Goal: Information Seeking & Learning: Compare options

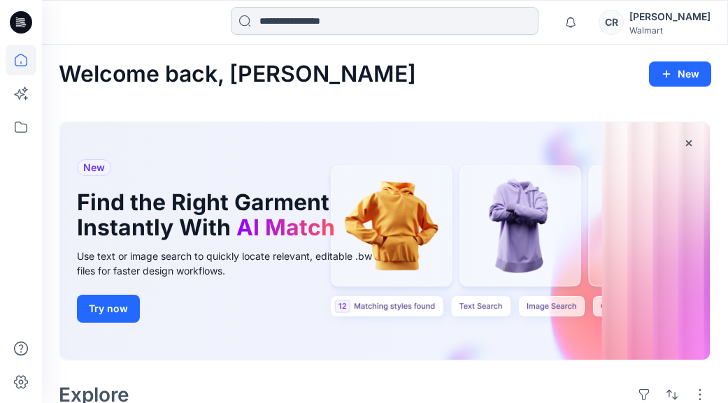
click at [404, 31] on input at bounding box center [385, 21] width 308 height 28
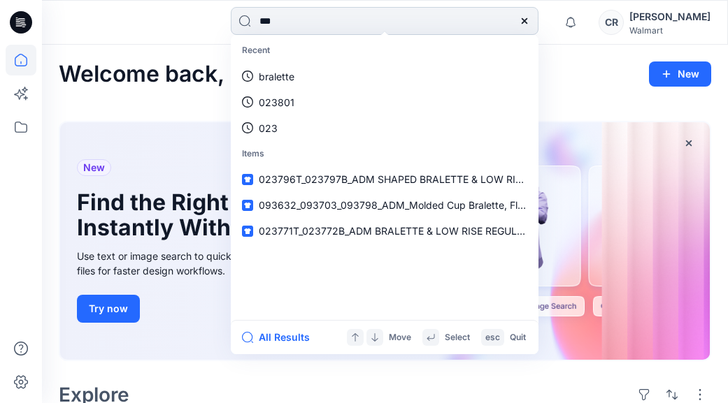
type input "****"
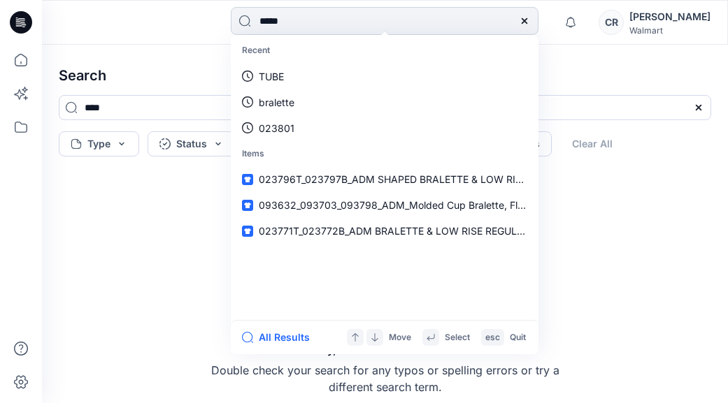
type input "******"
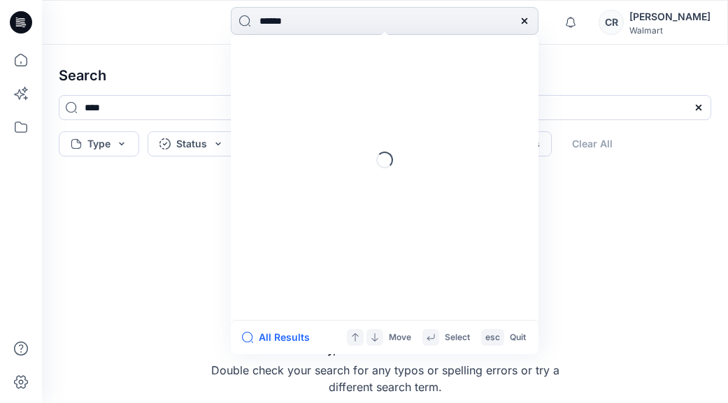
type input "******"
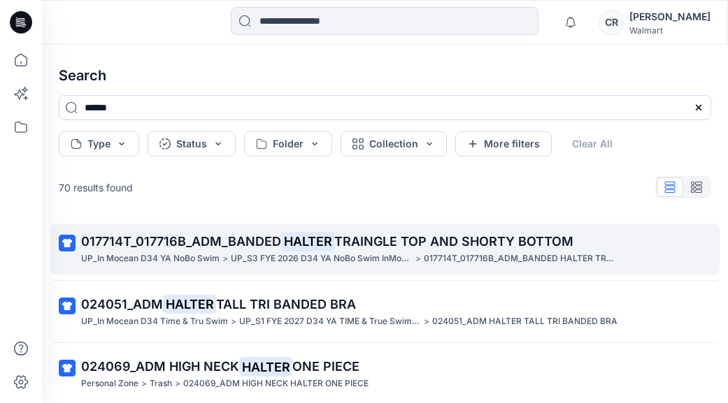
click at [348, 240] on span "TRAINGLE TOP AND SHORTY BOTTOM" at bounding box center [453, 241] width 239 height 15
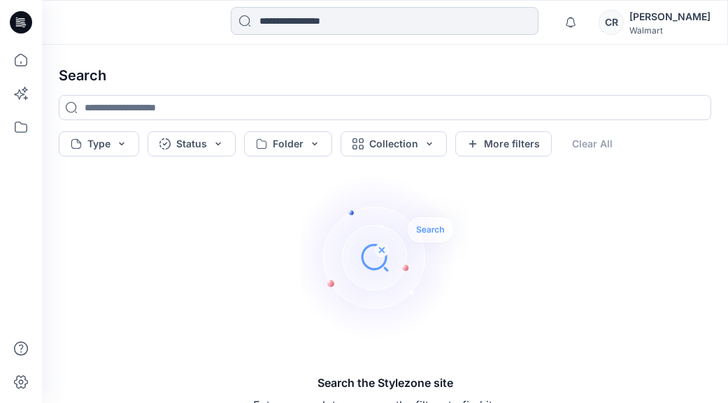
click at [264, 31] on input at bounding box center [385, 21] width 308 height 28
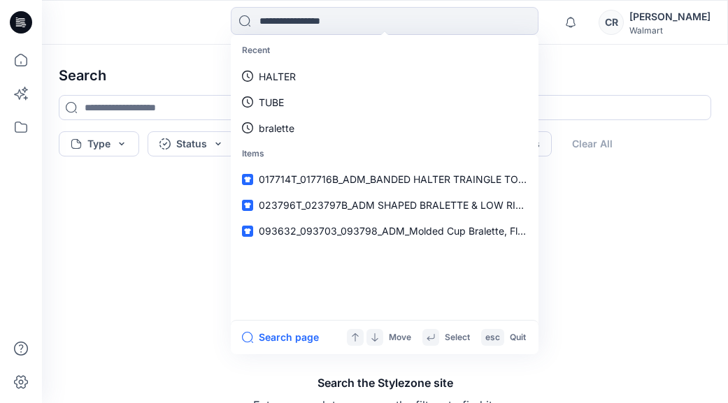
click at [269, 69] on p "HALTER" at bounding box center [277, 76] width 37 height 15
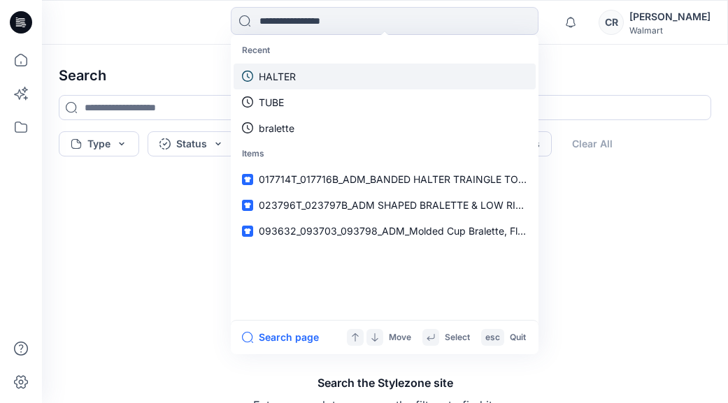
type input "******"
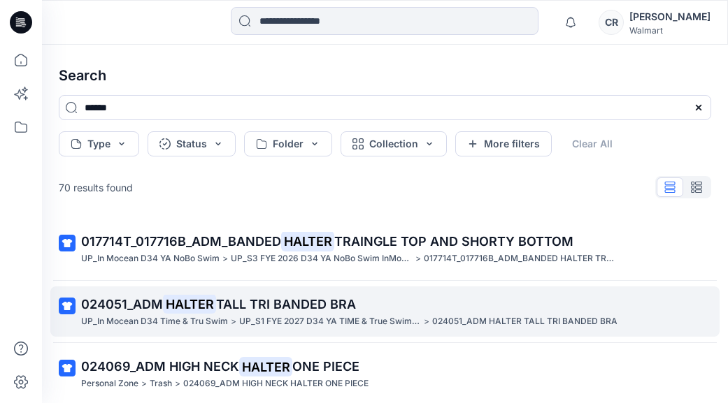
click at [206, 305] on mark "HALTER" at bounding box center [189, 304] width 53 height 20
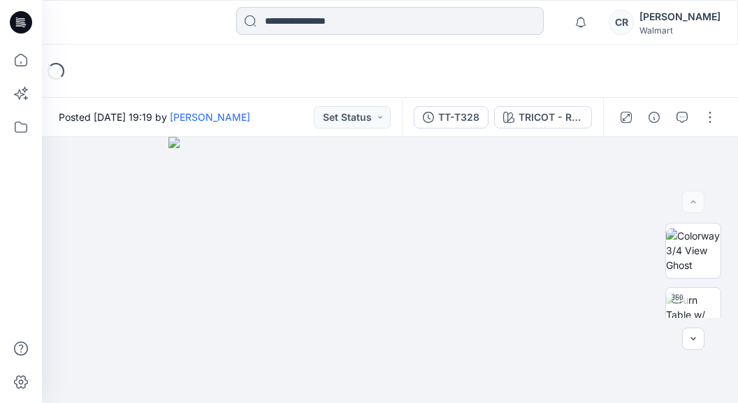
click at [307, 15] on input at bounding box center [390, 21] width 308 height 28
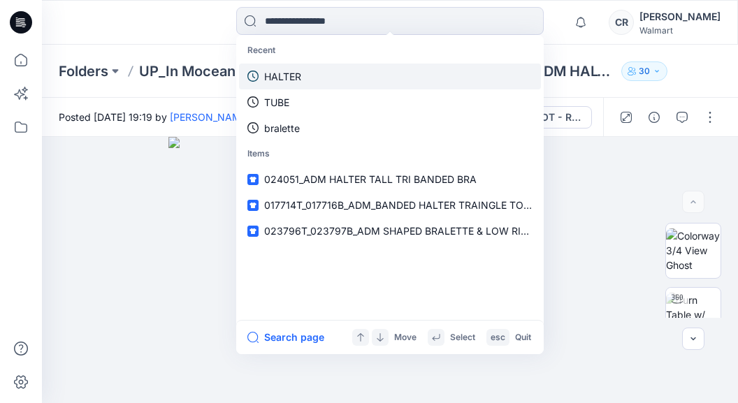
click at [320, 69] on link "HALTER" at bounding box center [390, 77] width 302 height 26
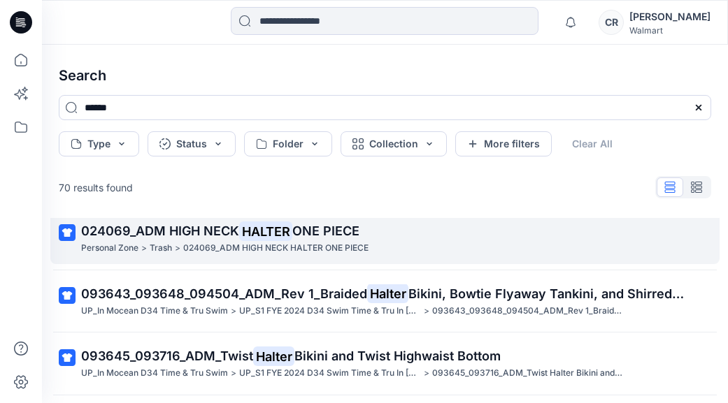
scroll to position [140, 0]
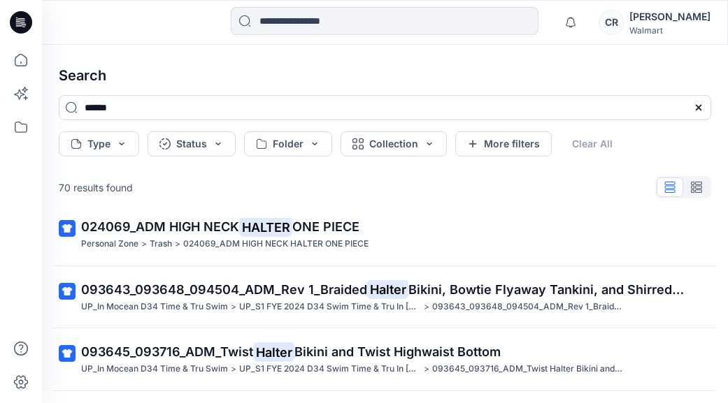
click at [292, 236] on mark "HALTER" at bounding box center [265, 227] width 53 height 20
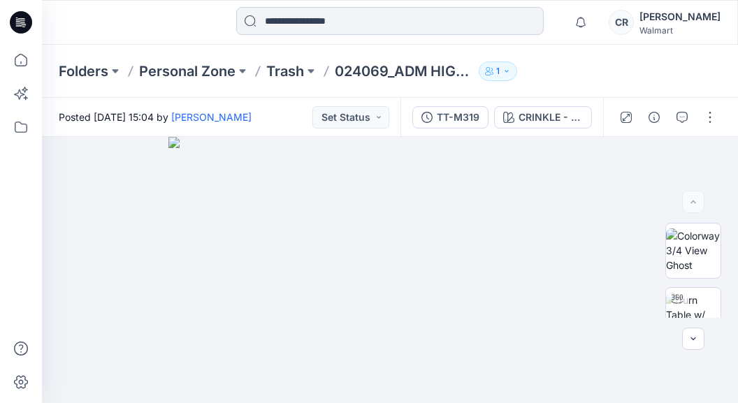
click at [346, 19] on input at bounding box center [390, 21] width 308 height 28
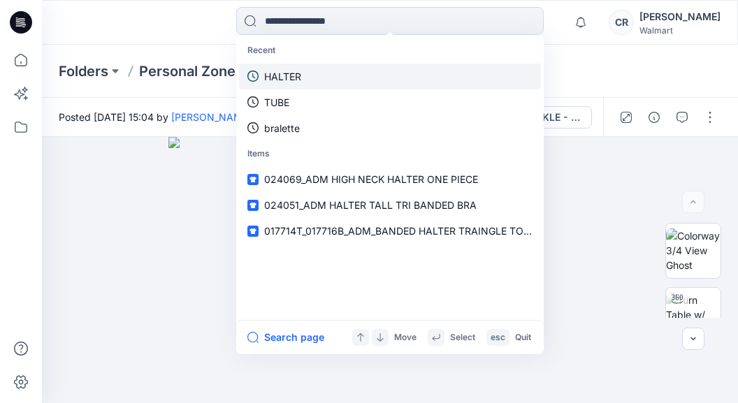
click at [321, 80] on link "HALTER" at bounding box center [390, 77] width 302 height 26
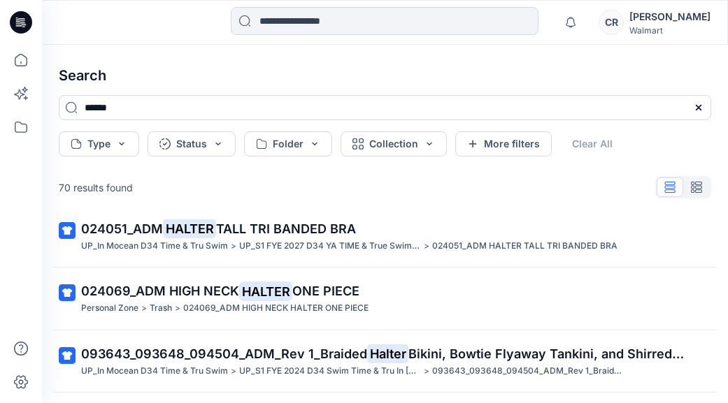
scroll to position [140, 0]
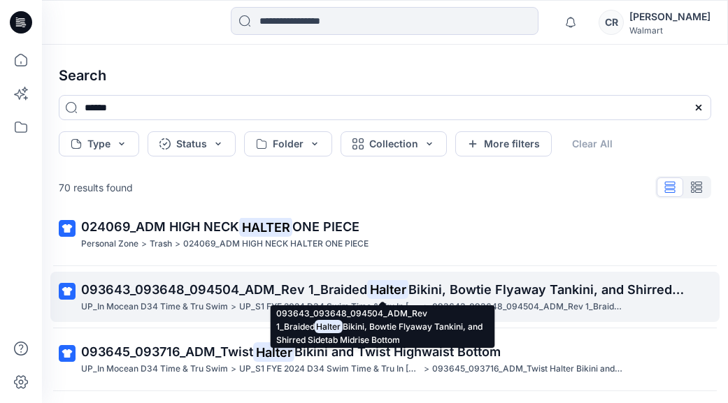
click at [305, 299] on p "093643_093648_094504_ADM_Rev 1_Braided Halter Bikini, Bowtie Flyaway Tankini, a…" at bounding box center [383, 290] width 605 height 20
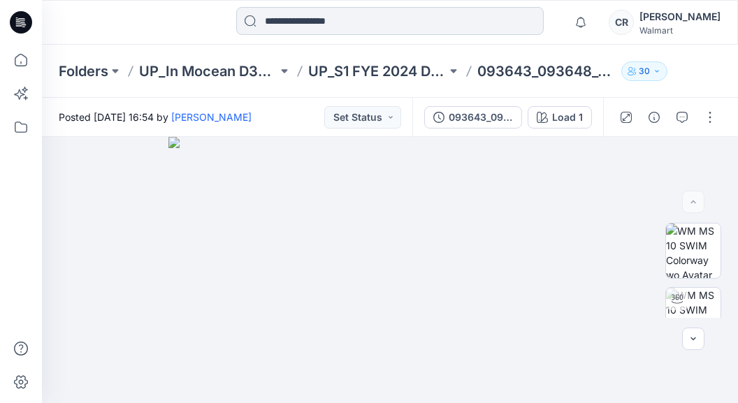
click at [354, 23] on input at bounding box center [390, 21] width 308 height 28
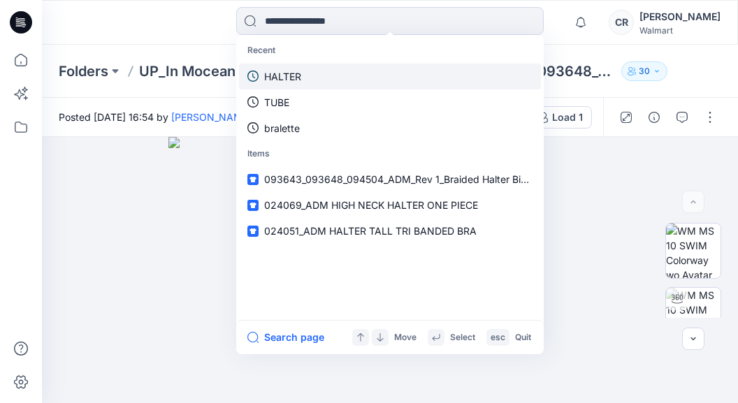
click at [332, 66] on link "HALTER" at bounding box center [390, 77] width 302 height 26
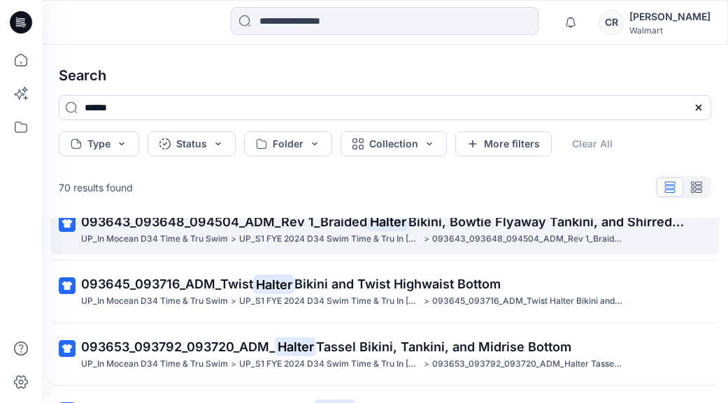
scroll to position [210, 0]
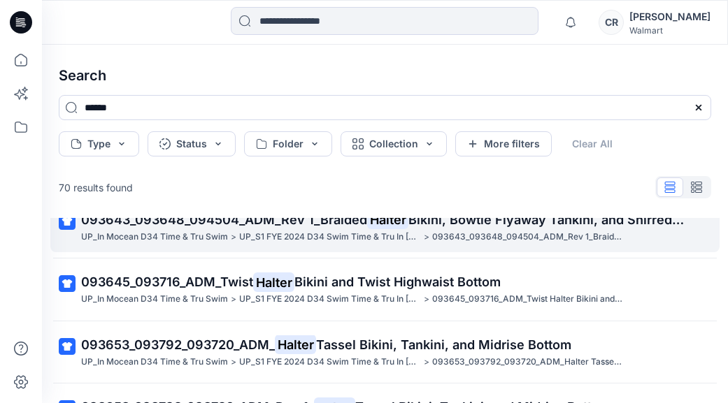
click at [289, 240] on p "UP_S1 FYE 2024 D34 Swim Time & Tru In [GEOGRAPHIC_DATA]" at bounding box center [330, 237] width 182 height 15
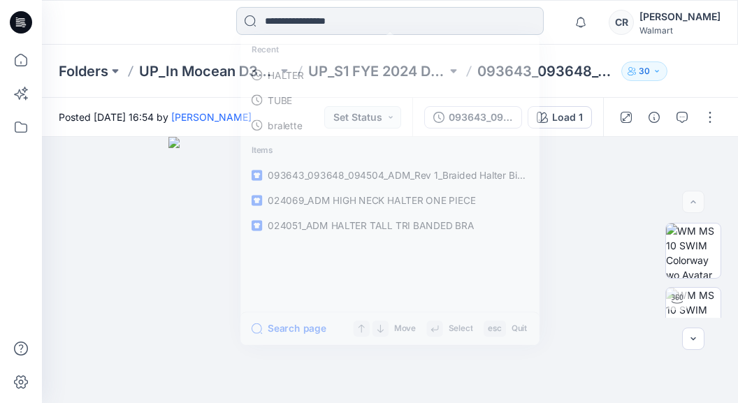
click at [294, 34] on input at bounding box center [390, 21] width 308 height 28
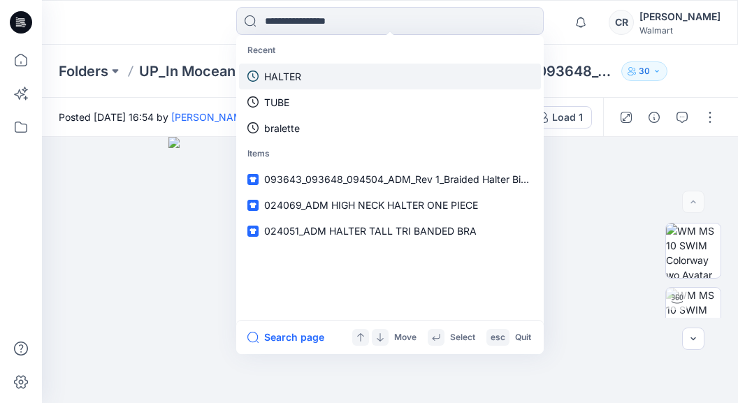
click at [291, 64] on link "HALTER" at bounding box center [390, 77] width 302 height 26
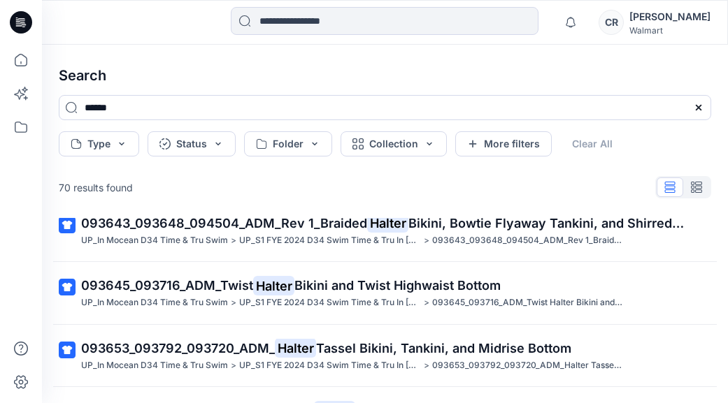
scroll to position [210, 0]
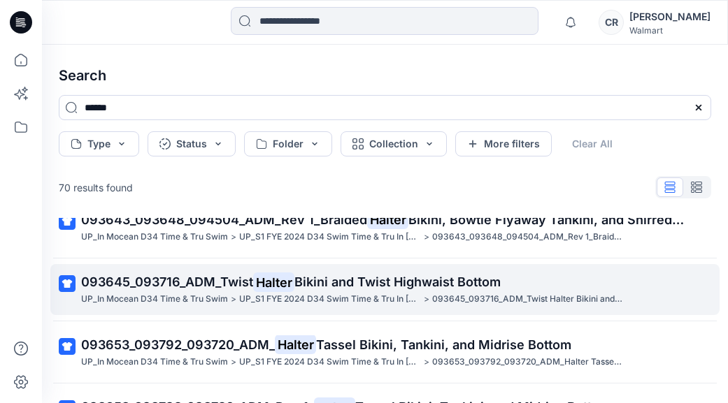
click at [292, 273] on mark "Halter" at bounding box center [273, 283] width 41 height 20
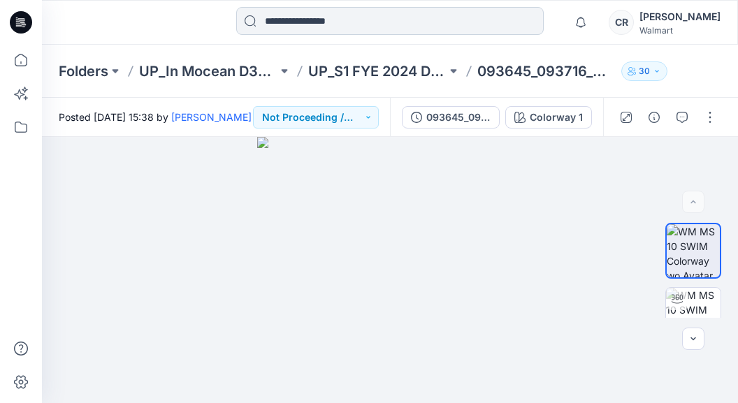
click at [316, 22] on input at bounding box center [390, 21] width 308 height 28
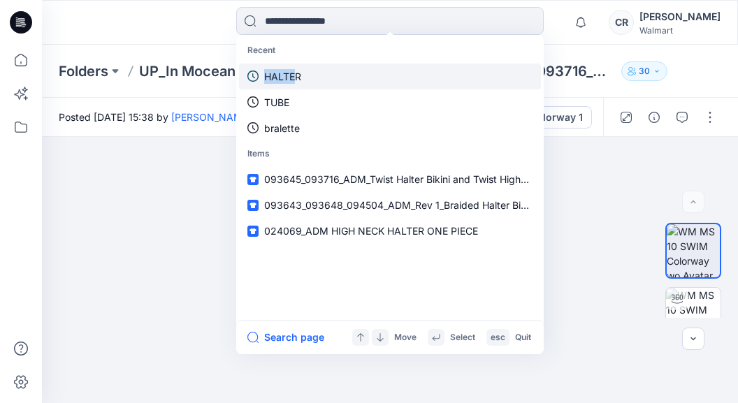
drag, startPoint x: 297, startPoint y: 58, endPoint x: 297, endPoint y: 66, distance: 7.7
click at [297, 66] on div "Recent HALTER TUBE bralette" at bounding box center [390, 89] width 302 height 103
click at [298, 67] on link "HALTER" at bounding box center [390, 77] width 302 height 26
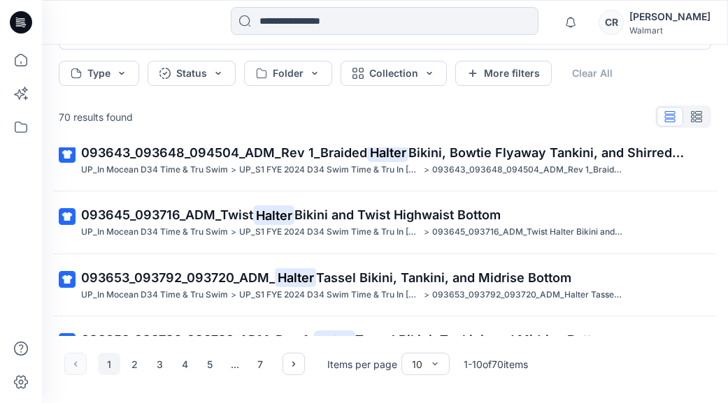
scroll to position [210, 0]
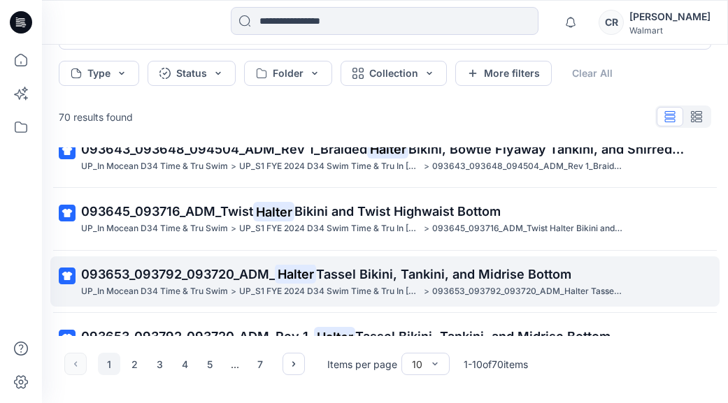
click at [374, 270] on span "Tassel Bikini, Tankini, and Midrise Bottom" at bounding box center [443, 274] width 255 height 15
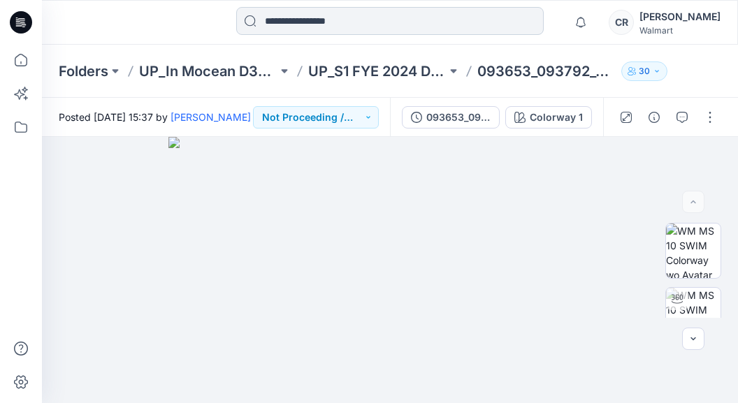
click at [321, 22] on input at bounding box center [390, 21] width 308 height 28
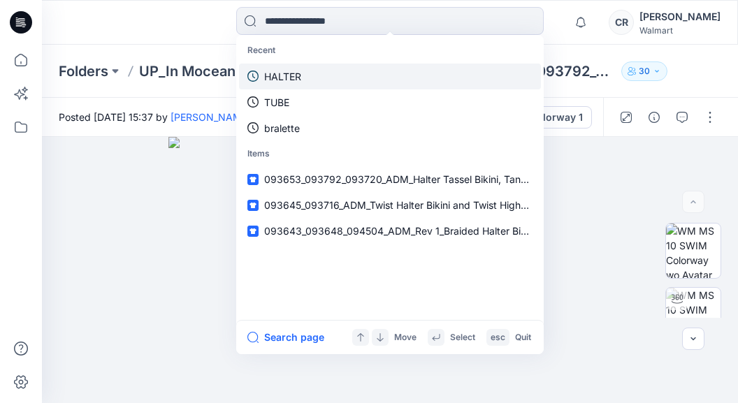
click at [315, 76] on link "HALTER" at bounding box center [390, 77] width 302 height 26
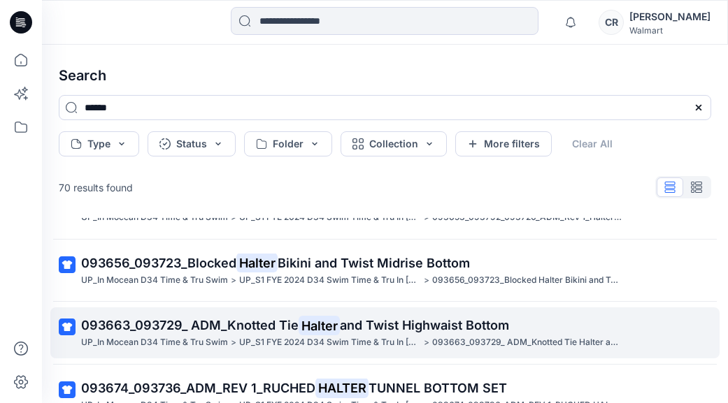
scroll to position [437, 0]
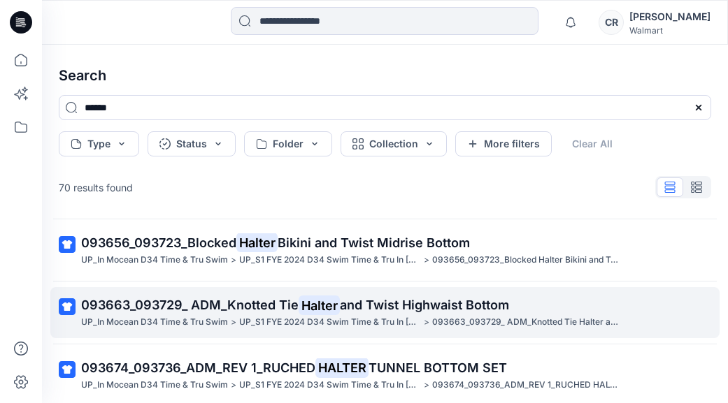
click at [345, 317] on p "UP_S1 FYE 2024 D34 Swim Time & Tru In [GEOGRAPHIC_DATA]" at bounding box center [330, 322] width 182 height 15
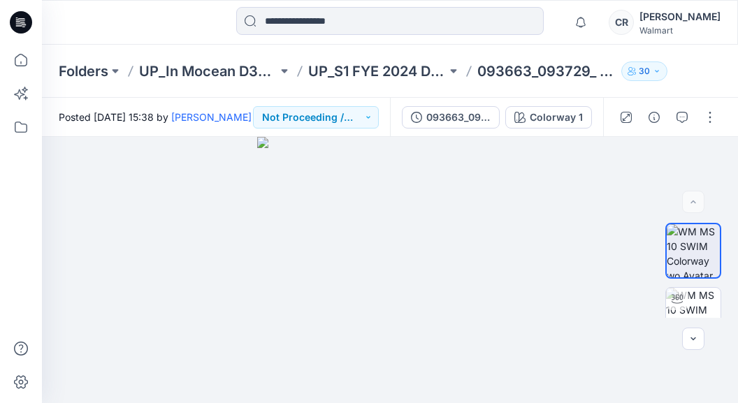
click at [293, 35] on div at bounding box center [390, 22] width 308 height 31
click at [293, 31] on input at bounding box center [390, 21] width 308 height 28
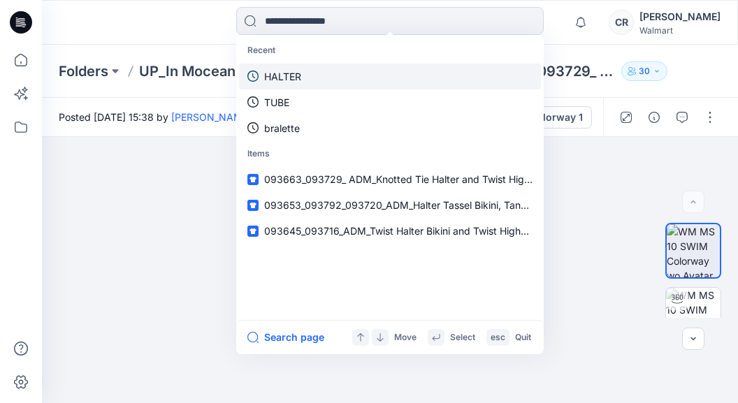
click at [304, 67] on link "HALTER" at bounding box center [390, 77] width 302 height 26
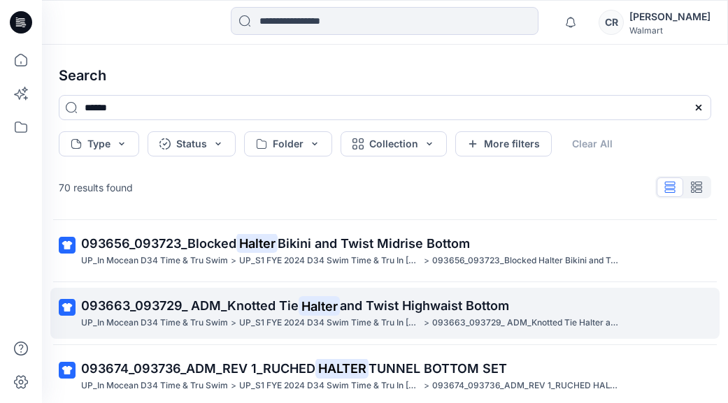
scroll to position [437, 0]
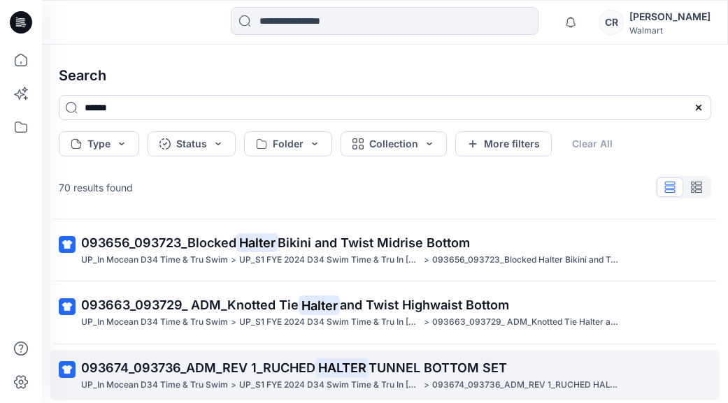
click at [295, 361] on span "093674_093736_ADM_REV 1_RUCHED" at bounding box center [198, 368] width 234 height 15
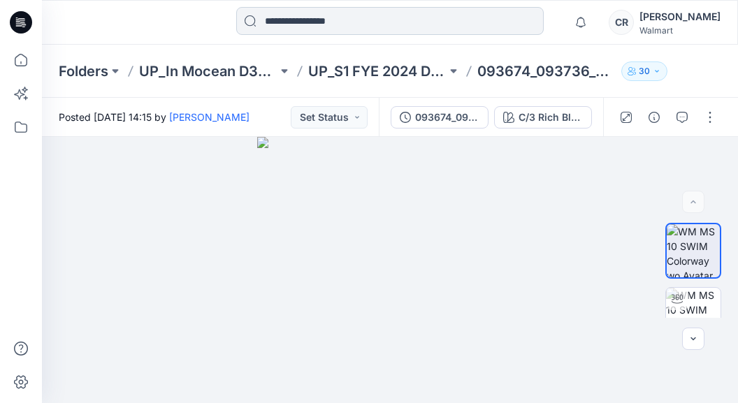
click at [326, 30] on input at bounding box center [390, 21] width 308 height 28
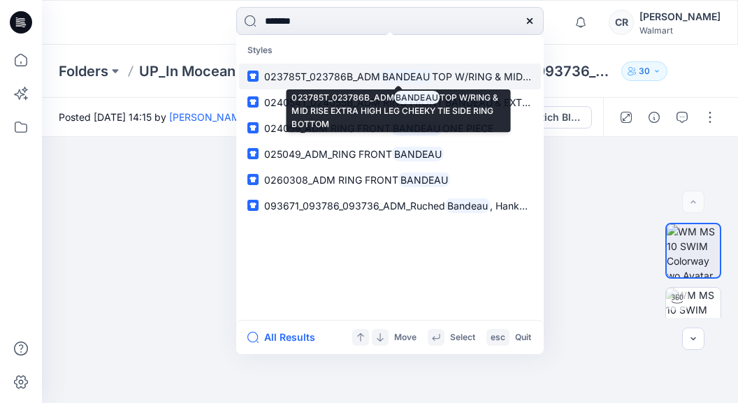
type input "*******"
click at [385, 77] on mark "BANDEAU" at bounding box center [406, 77] width 52 height 16
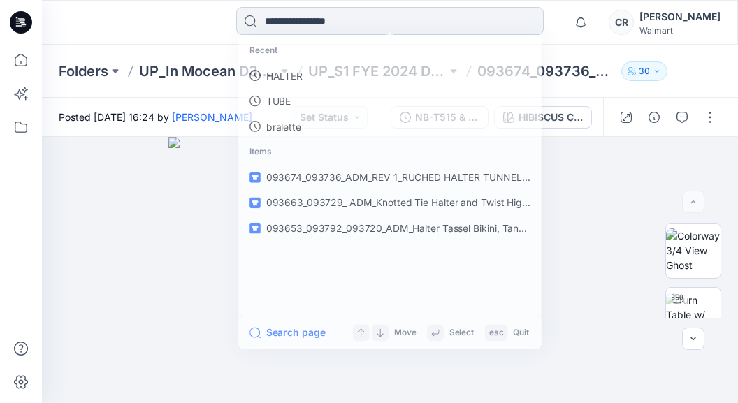
click at [299, 22] on input at bounding box center [390, 21] width 308 height 28
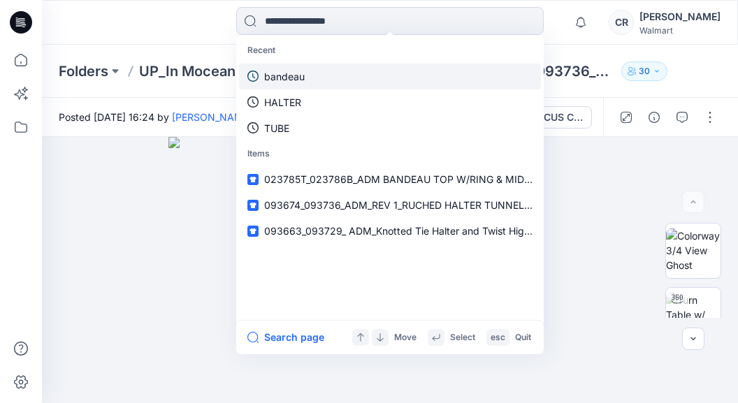
click at [307, 69] on link "bandeau" at bounding box center [390, 77] width 302 height 26
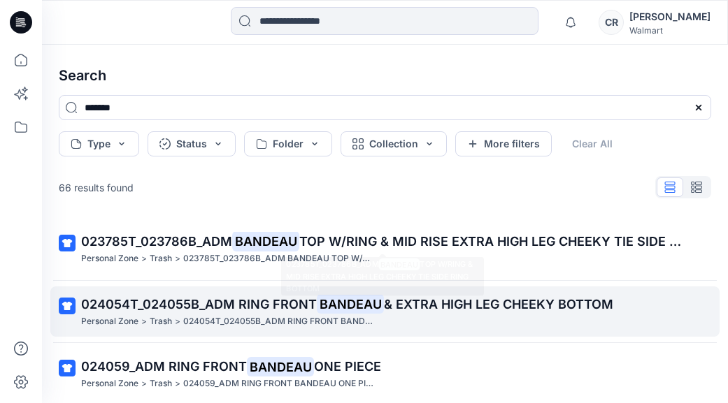
click at [275, 298] on span "024054T_024055B_ADM RING FRONT" at bounding box center [199, 304] width 236 height 15
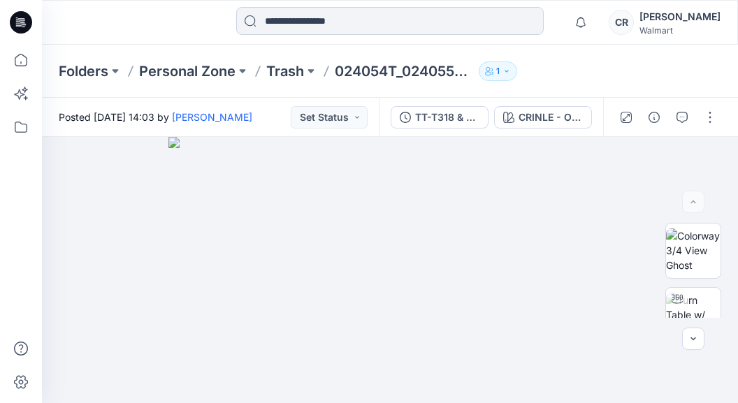
click at [310, 24] on input at bounding box center [390, 21] width 308 height 28
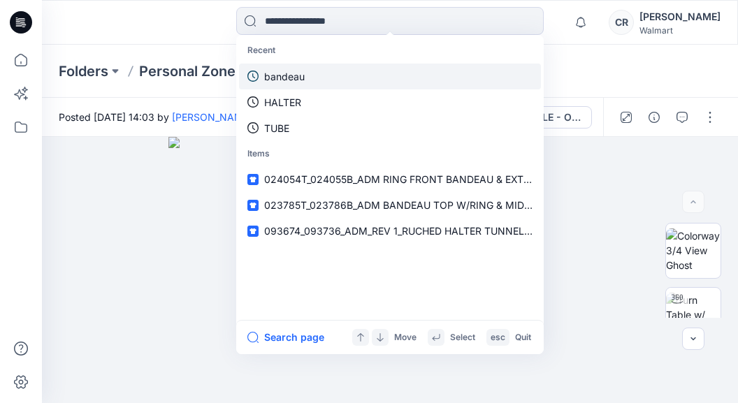
click at [296, 78] on p "bandeau" at bounding box center [284, 76] width 41 height 15
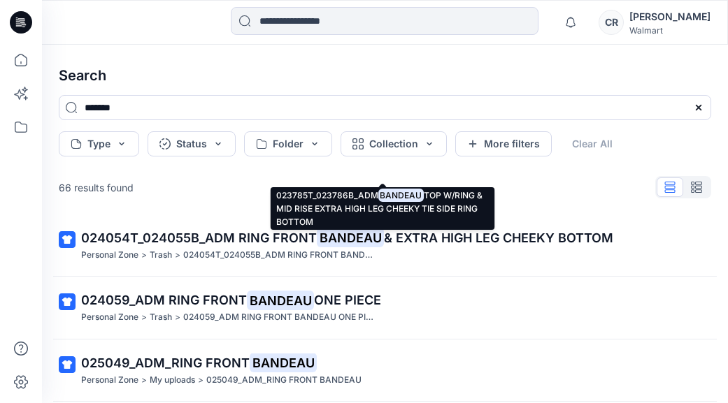
scroll to position [70, 0]
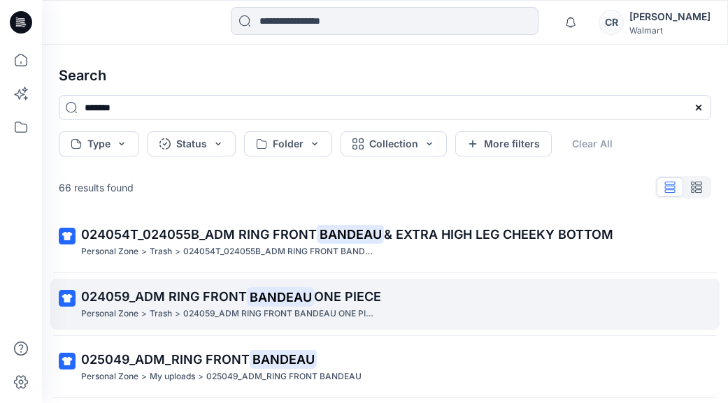
click at [289, 297] on mark "BANDEAU" at bounding box center [280, 297] width 67 height 20
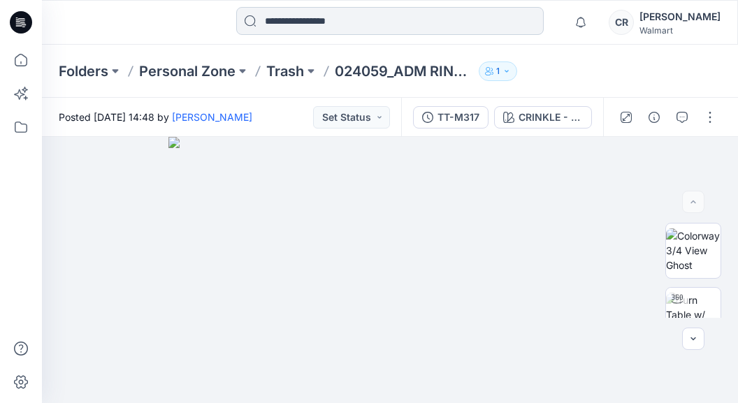
click at [320, 26] on input at bounding box center [390, 21] width 308 height 28
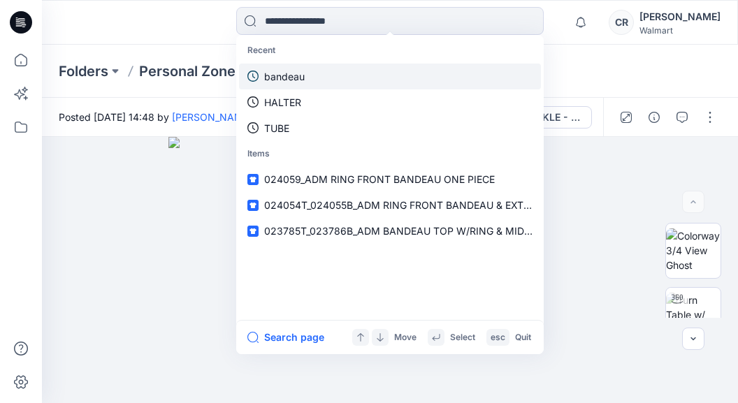
click at [313, 67] on link "bandeau" at bounding box center [390, 77] width 302 height 26
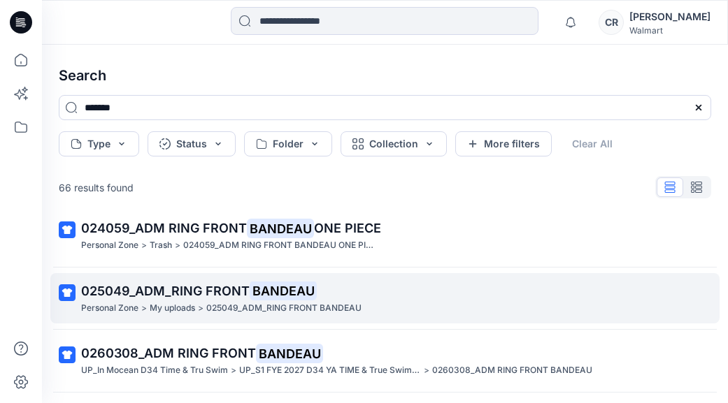
scroll to position [140, 0]
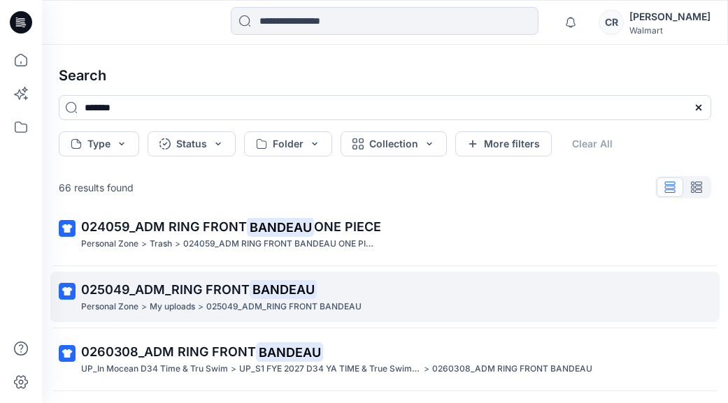
click at [266, 299] on mark "BANDEAU" at bounding box center [283, 290] width 67 height 20
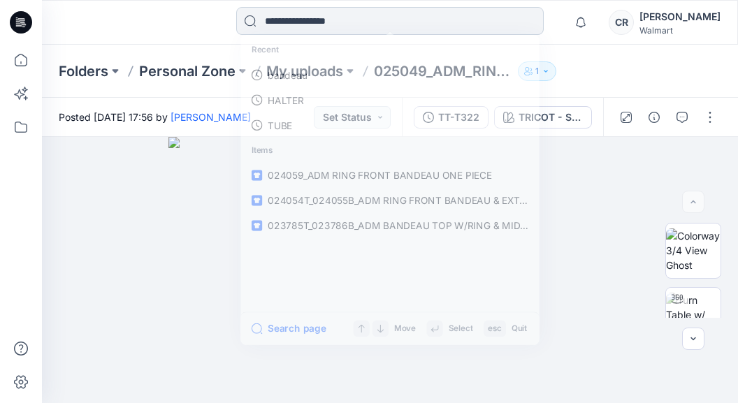
click at [333, 26] on input at bounding box center [390, 21] width 308 height 28
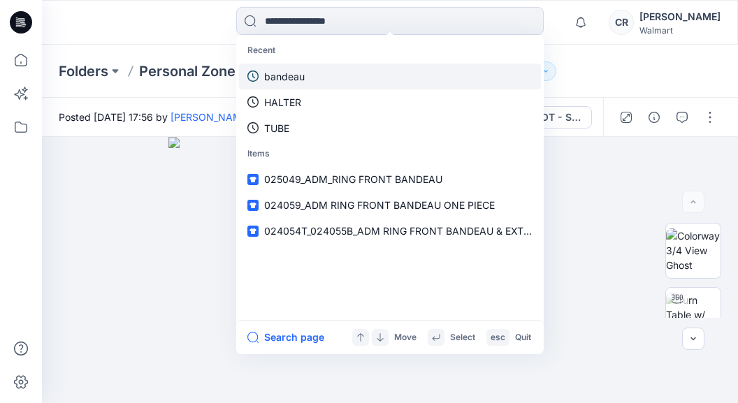
click at [312, 69] on link "bandeau" at bounding box center [390, 77] width 302 height 26
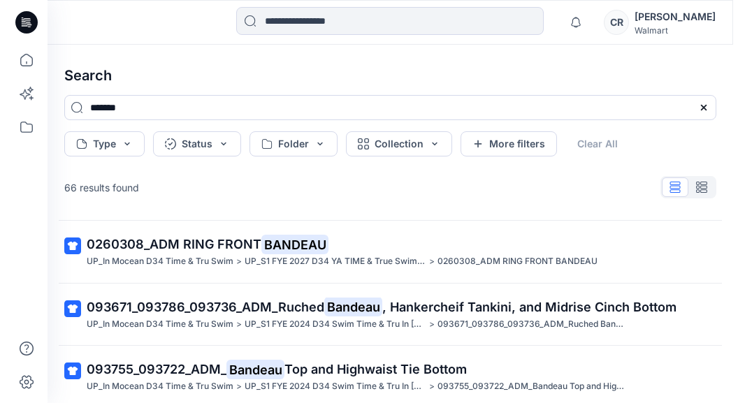
scroll to position [280, 0]
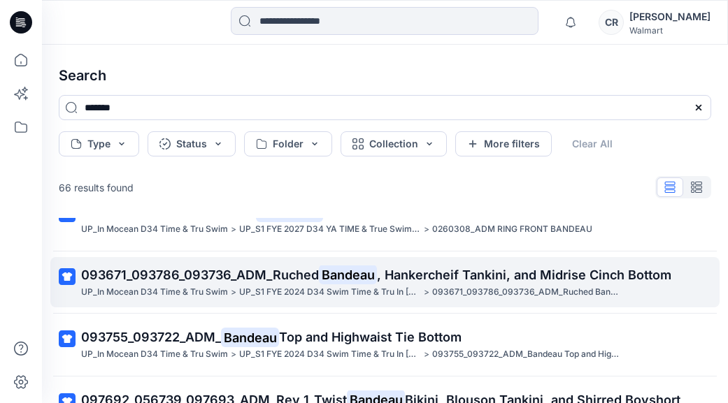
click at [259, 280] on span "093671_093786_093736_ADM_Ruched" at bounding box center [200, 275] width 238 height 15
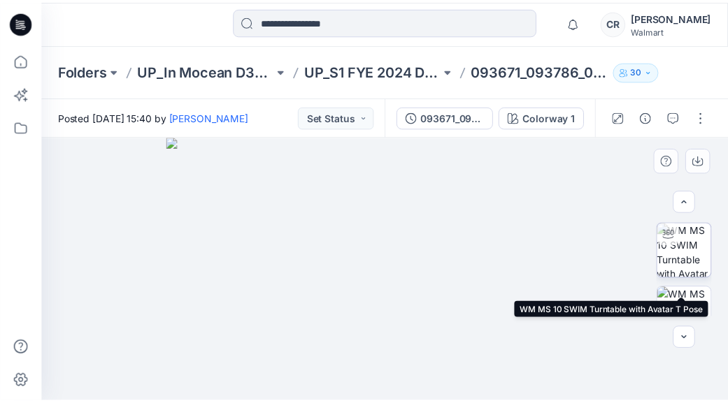
scroll to position [70, 0]
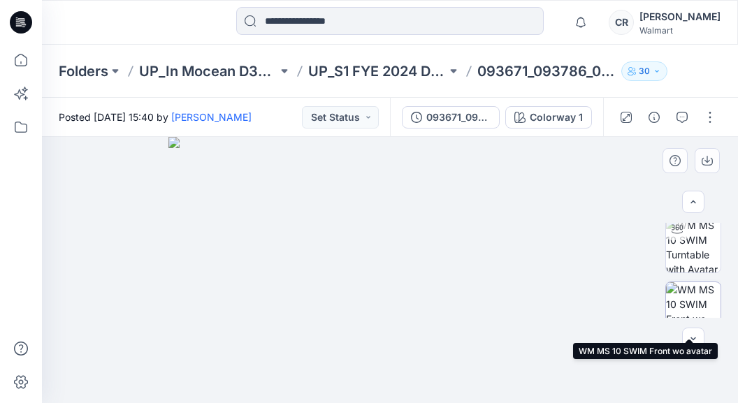
click at [681, 304] on img at bounding box center [693, 309] width 55 height 55
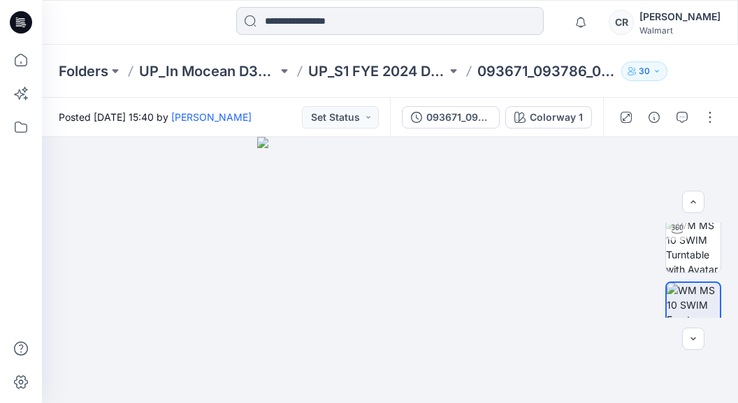
click at [350, 17] on input at bounding box center [390, 21] width 308 height 28
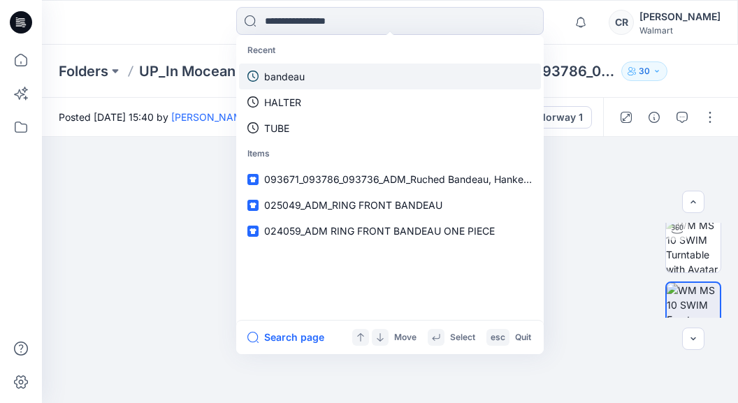
click at [297, 71] on p "bandeau" at bounding box center [284, 76] width 41 height 15
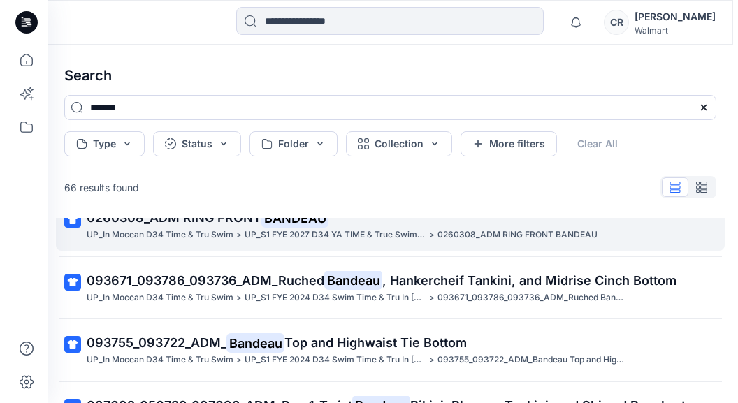
scroll to position [280, 0]
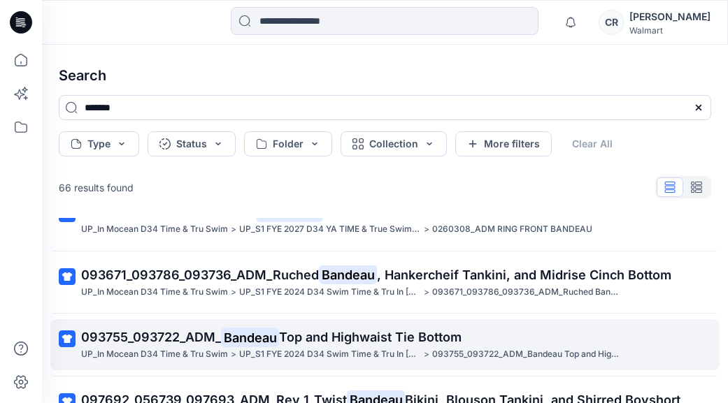
click at [272, 350] on p "UP_S1 FYE 2024 D34 Swim Time & Tru In [GEOGRAPHIC_DATA]" at bounding box center [330, 355] width 182 height 15
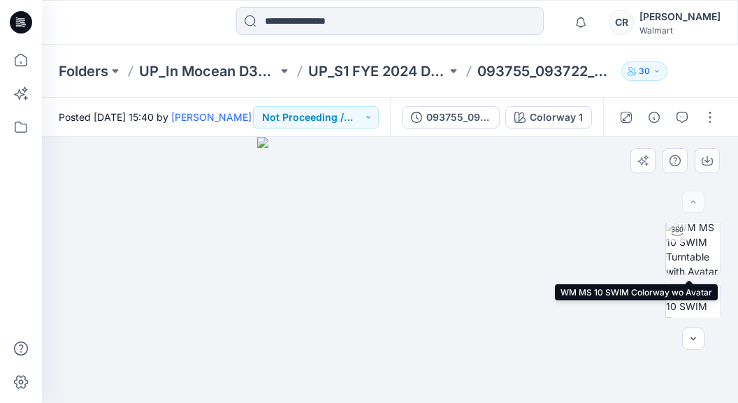
scroll to position [70, 0]
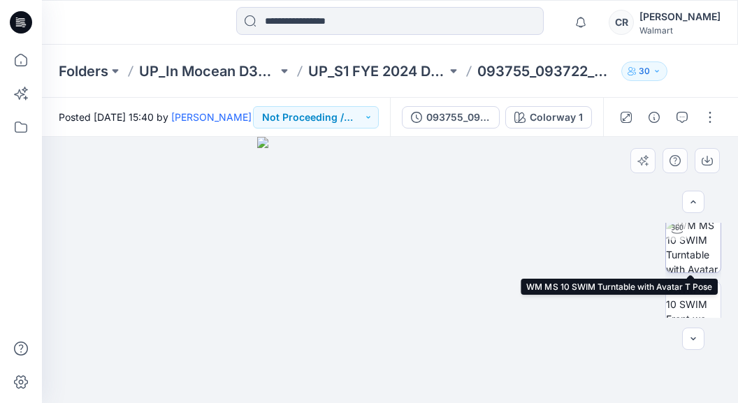
click at [684, 252] on img at bounding box center [693, 245] width 55 height 55
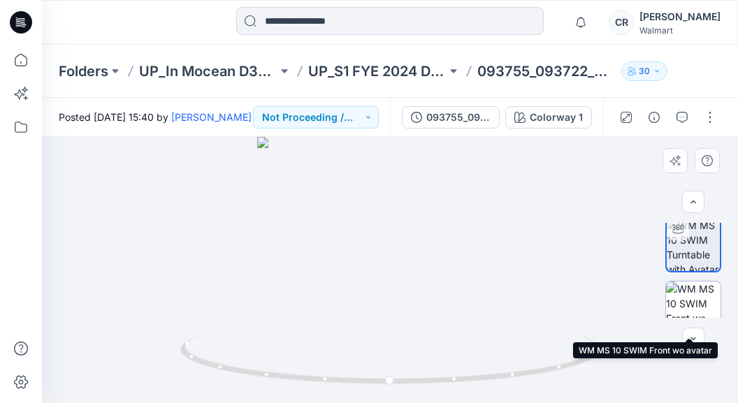
click at [689, 286] on img at bounding box center [693, 309] width 55 height 55
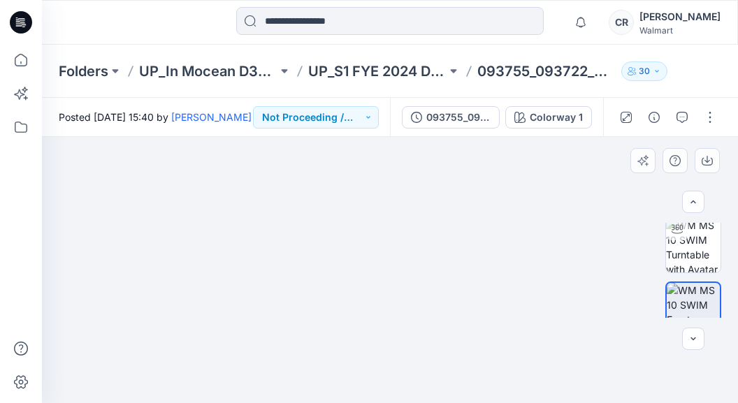
drag, startPoint x: 408, startPoint y: 250, endPoint x: 339, endPoint y: 301, distance: 85.9
click at [339, 301] on img at bounding box center [390, 217] width 585 height 373
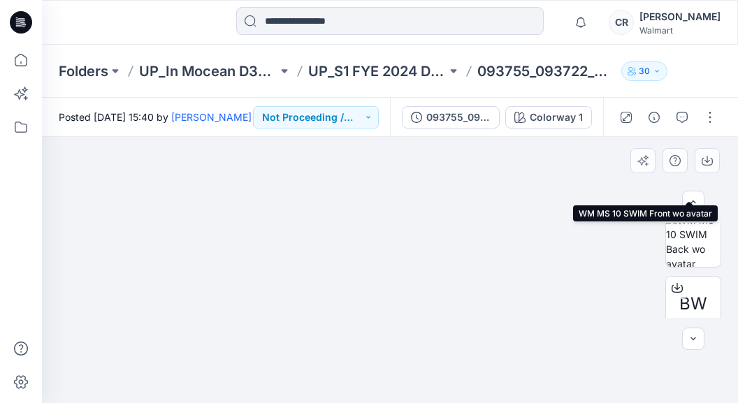
scroll to position [210, 0]
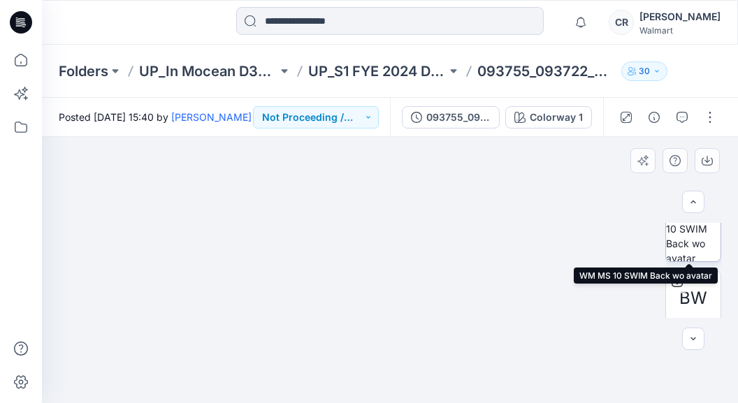
click at [682, 249] on img at bounding box center [693, 234] width 55 height 55
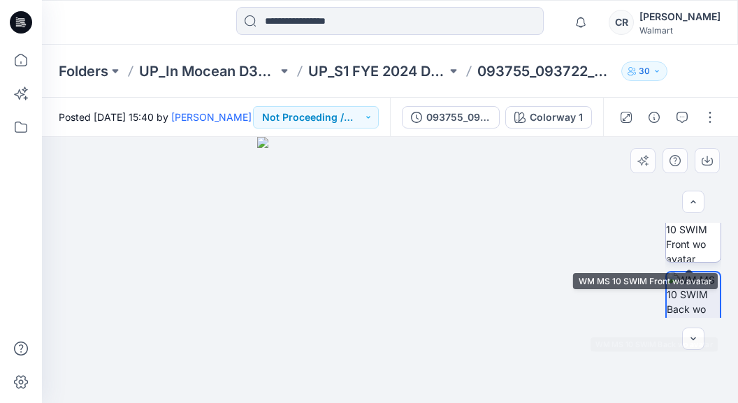
scroll to position [140, 0]
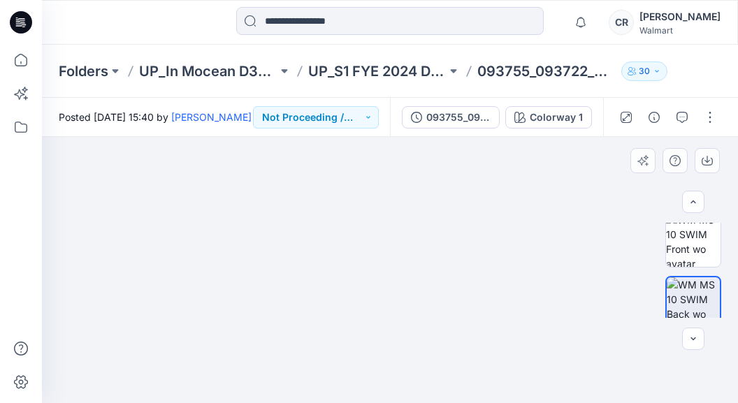
drag, startPoint x: 384, startPoint y: 206, endPoint x: 444, endPoint y: 211, distance: 60.4
click at [444, 211] on img at bounding box center [390, 219] width 478 height 367
click at [667, 286] on img at bounding box center [693, 304] width 53 height 53
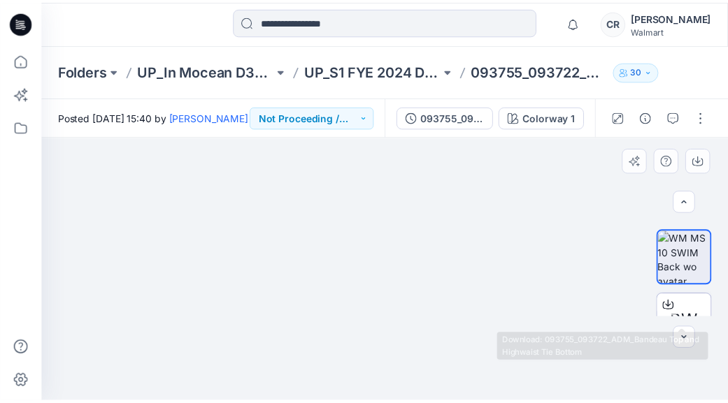
scroll to position [8, 0]
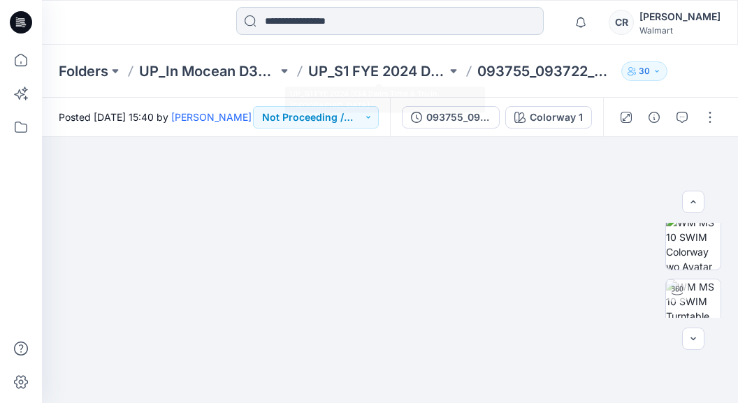
click at [351, 17] on input at bounding box center [390, 21] width 308 height 28
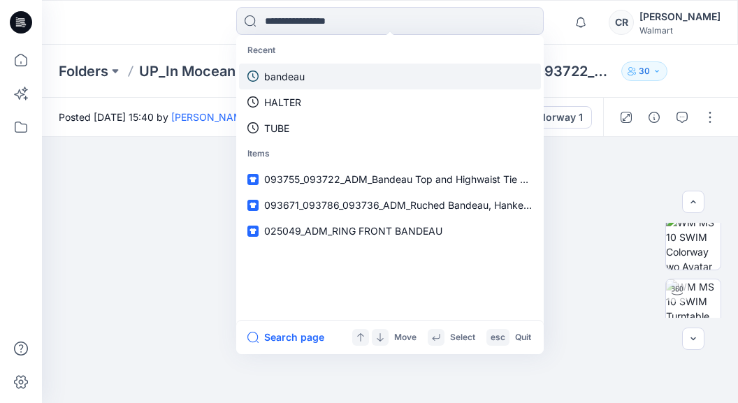
click at [322, 66] on link "bandeau" at bounding box center [390, 77] width 302 height 26
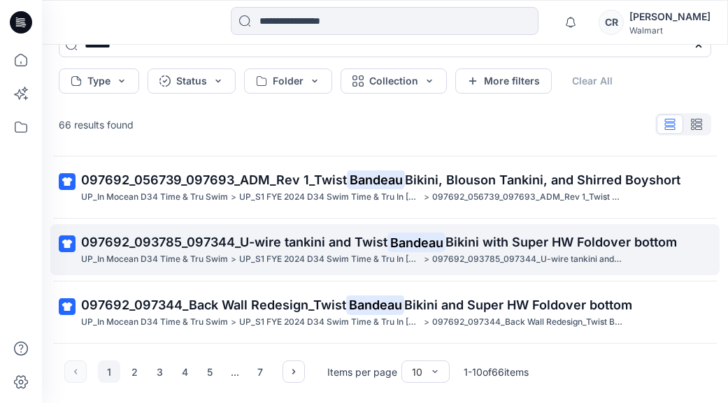
scroll to position [71, 0]
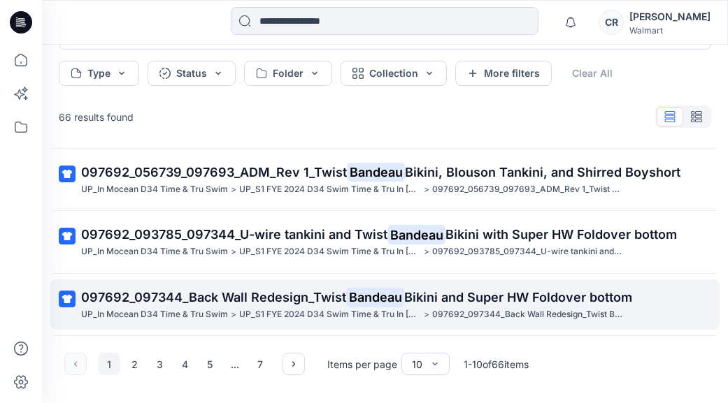
click at [295, 311] on p "UP_S1 FYE 2024 D34 Swim Time & Tru In [GEOGRAPHIC_DATA]" at bounding box center [330, 315] width 182 height 15
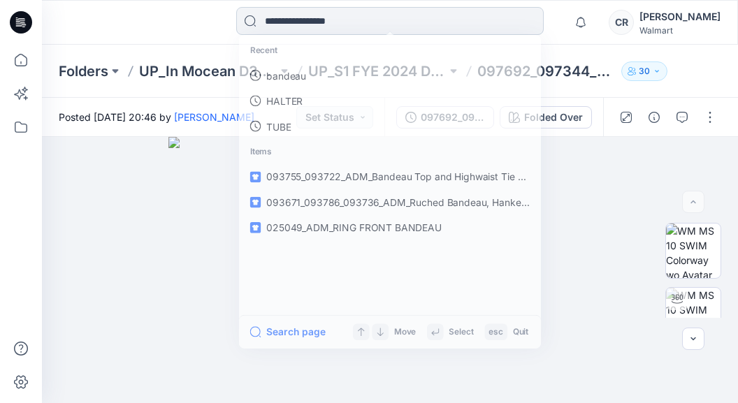
click at [345, 16] on input at bounding box center [390, 21] width 308 height 28
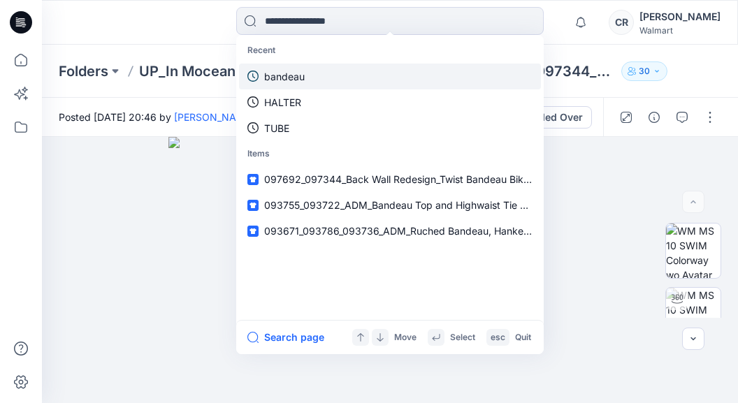
click at [307, 81] on link "bandeau" at bounding box center [390, 77] width 302 height 26
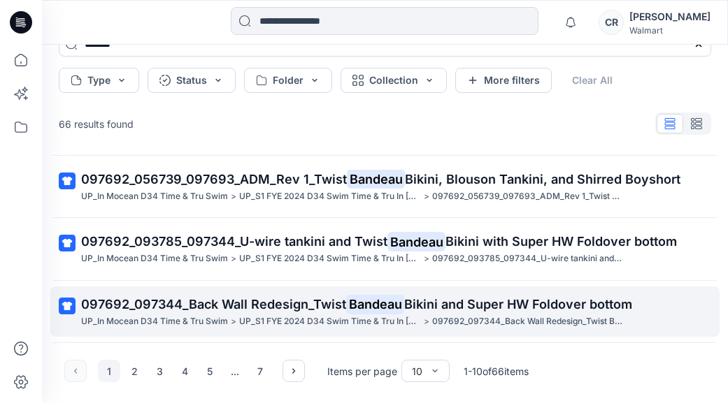
scroll to position [71, 0]
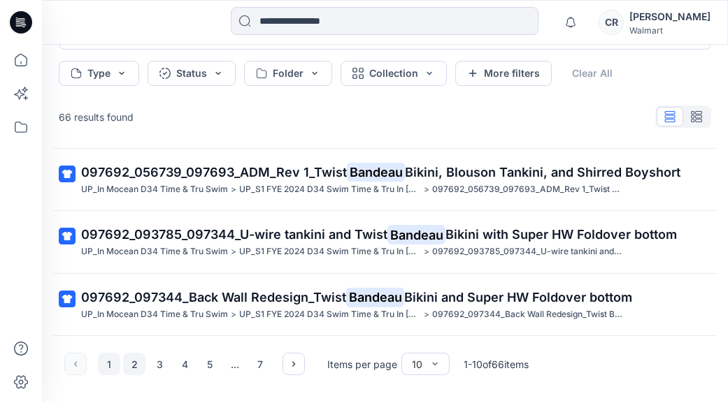
click at [134, 356] on button "2" at bounding box center [134, 364] width 22 height 22
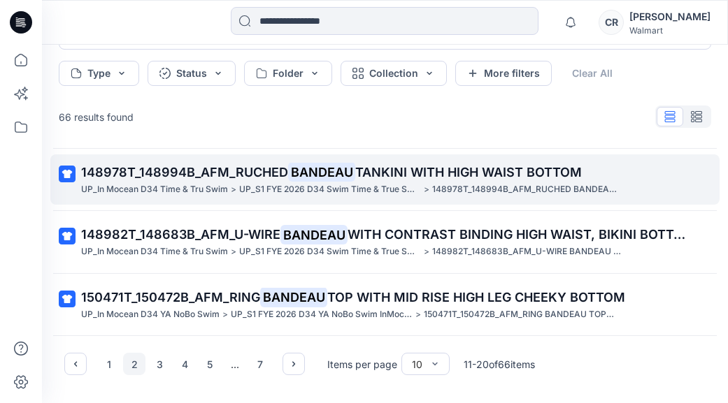
click at [233, 187] on p ">" at bounding box center [234, 189] width 6 height 15
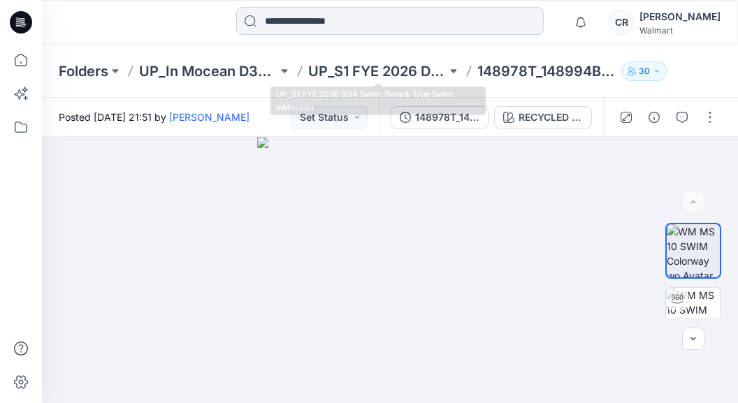
click at [323, 18] on input at bounding box center [390, 21] width 308 height 28
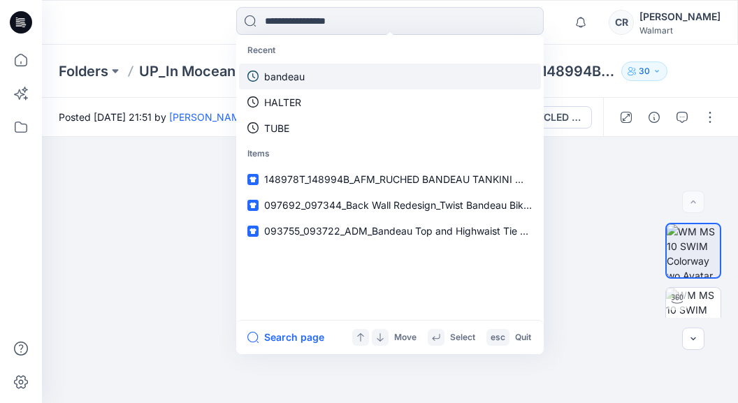
click at [301, 78] on p "bandeau" at bounding box center [284, 76] width 41 height 15
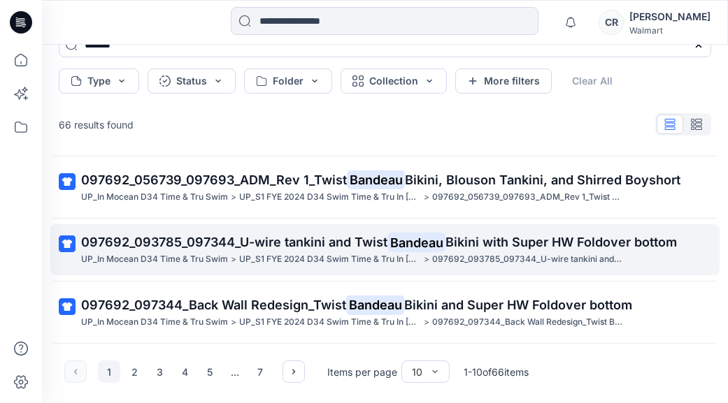
scroll to position [71, 0]
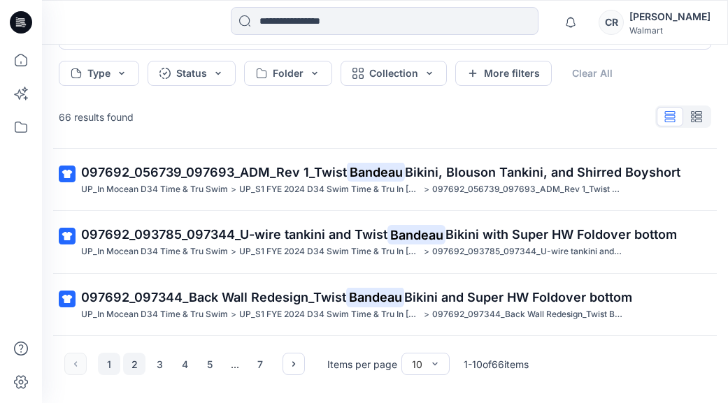
click at [140, 364] on button "2" at bounding box center [134, 364] width 22 height 22
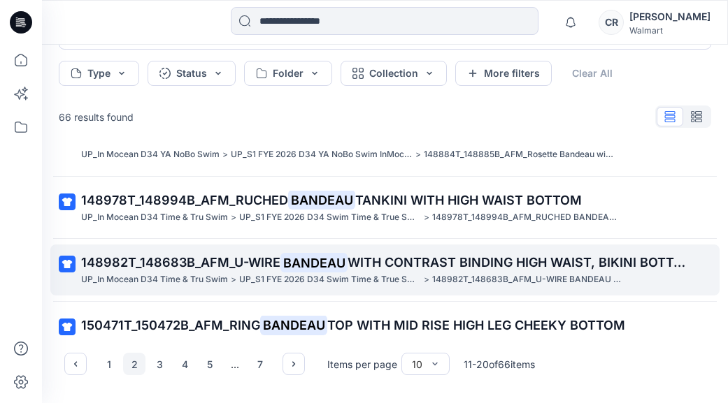
scroll to position [437, 0]
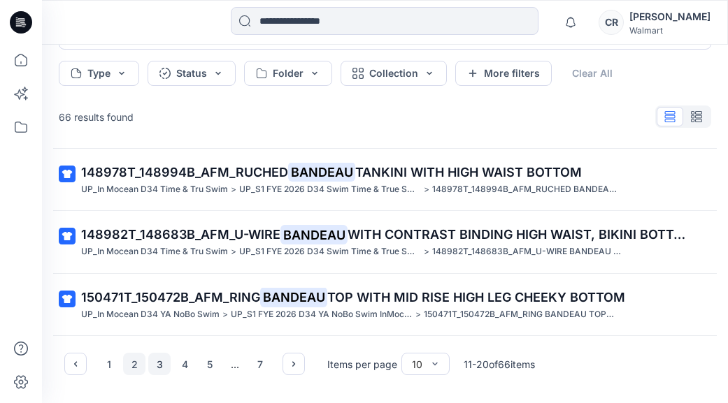
click at [158, 356] on button "3" at bounding box center [159, 364] width 22 height 22
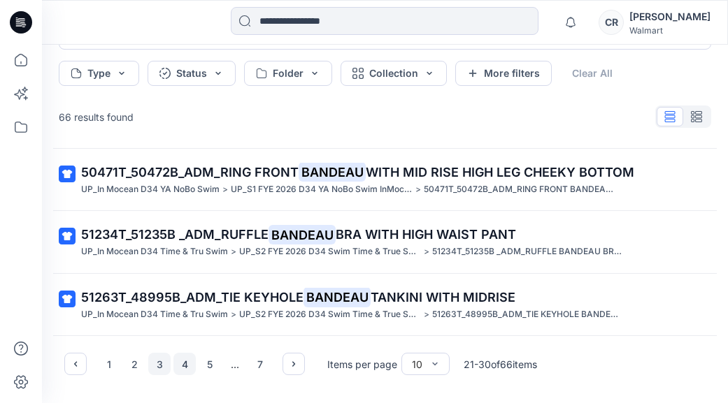
click at [178, 368] on button "4" at bounding box center [184, 364] width 22 height 22
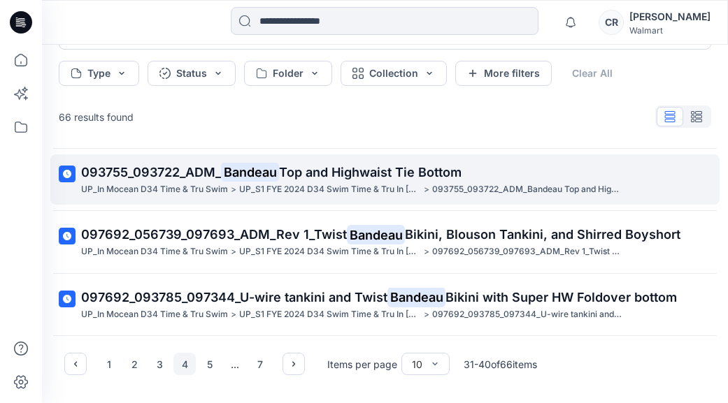
click at [283, 192] on p "UP_S1 FYE 2024 D34 Swim Time & Tru In [GEOGRAPHIC_DATA]" at bounding box center [330, 189] width 182 height 15
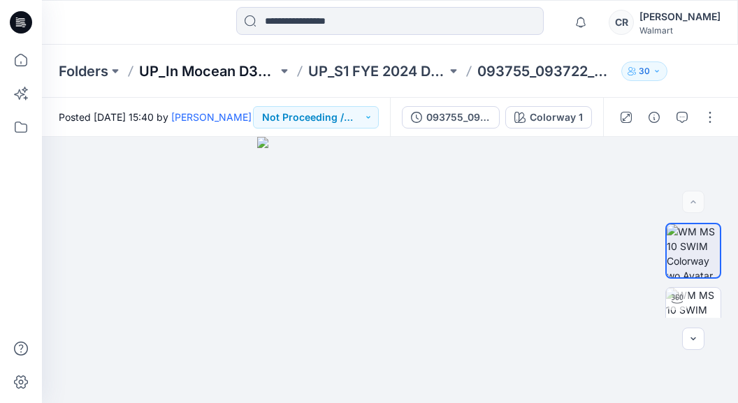
click at [194, 73] on p "UP_In Mocean D34 Time & Tru Swim" at bounding box center [208, 72] width 138 height 20
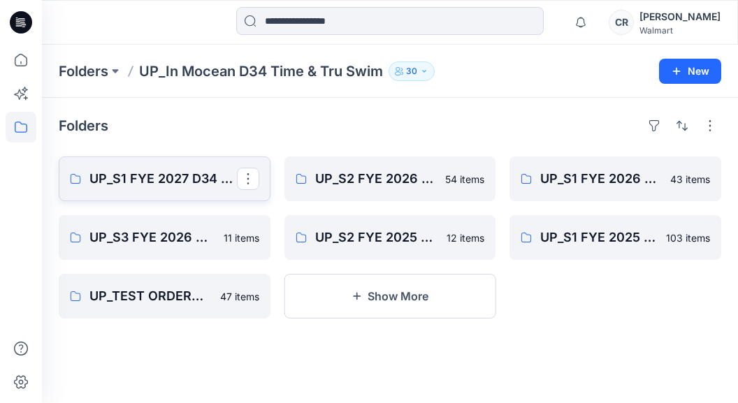
click at [199, 173] on p "UP_S1 FYE 2027 D34 YA TIME & True Swim InMocean" at bounding box center [164, 179] width 148 height 20
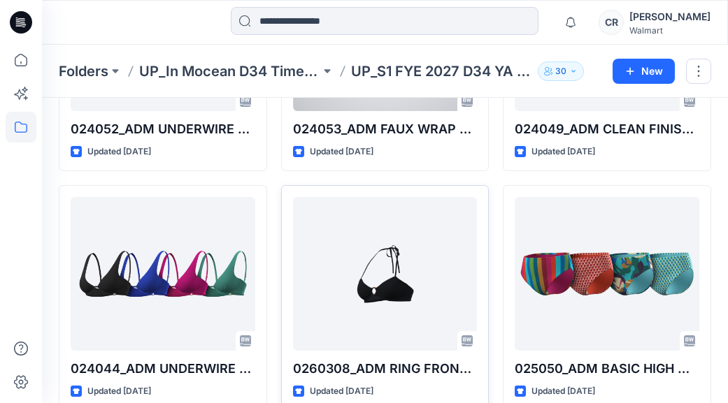
scroll to position [699, 0]
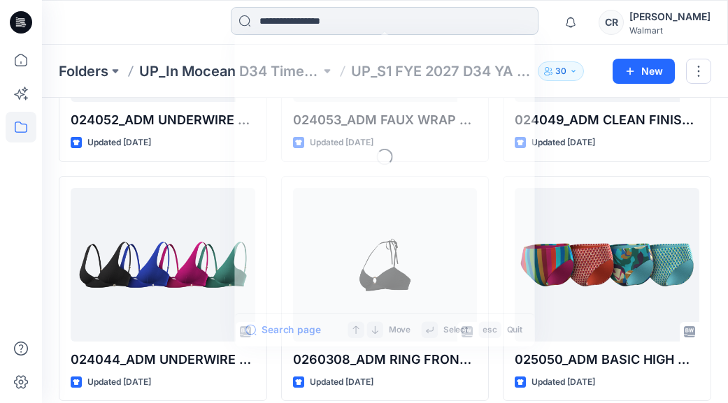
click at [389, 21] on input at bounding box center [385, 21] width 308 height 28
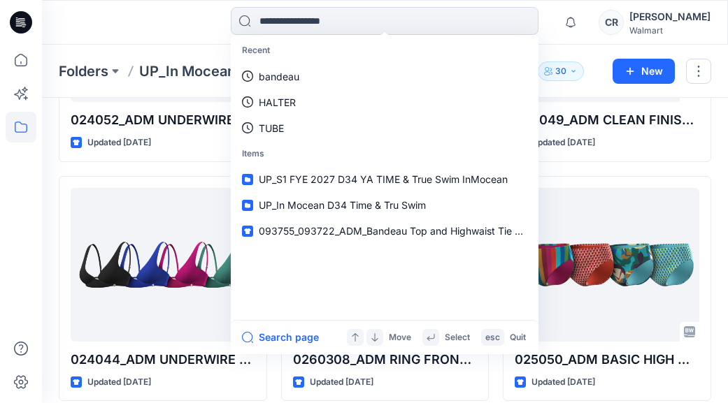
click at [137, 15] on div at bounding box center [127, 22] width 171 height 31
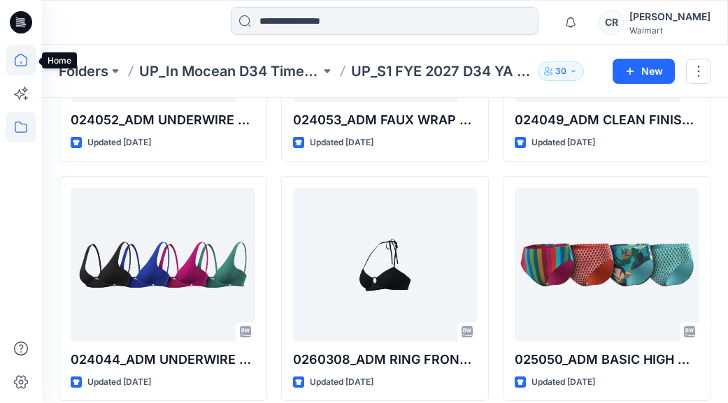
click at [17, 49] on icon at bounding box center [21, 60] width 31 height 31
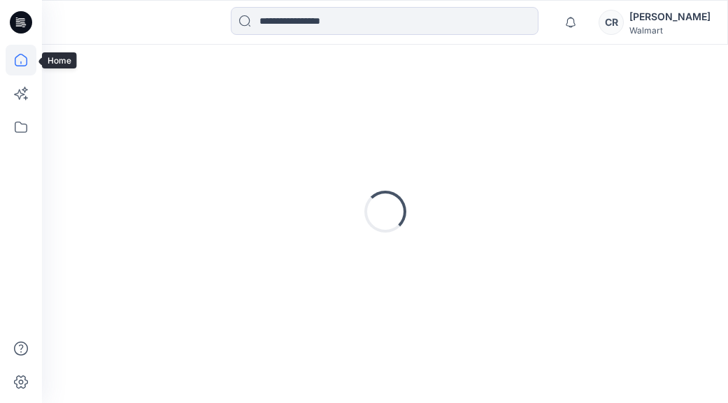
scroll to position [341, 0]
